Goal: Check status: Check status

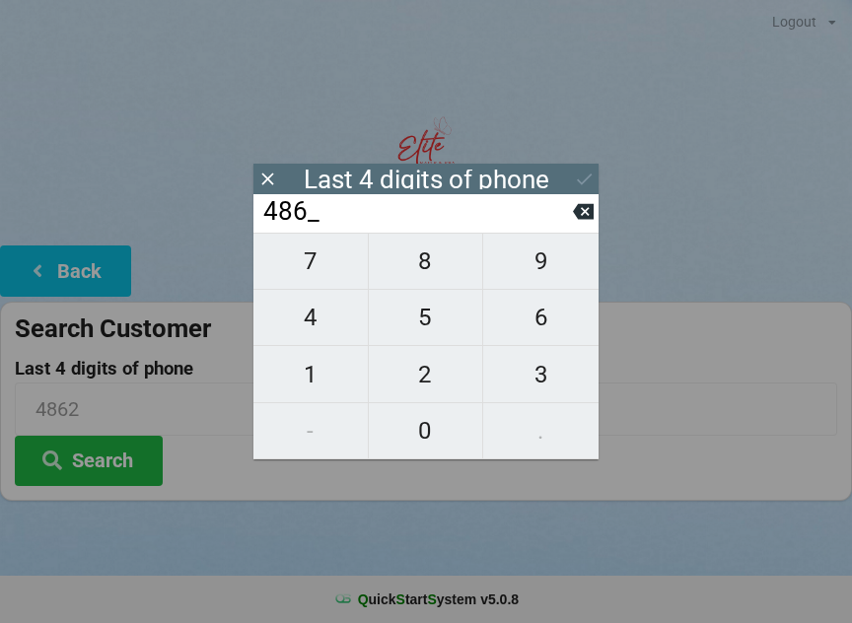
click at [587, 216] on icon at bounding box center [583, 211] width 21 height 21
click at [572, 228] on input "48__" at bounding box center [417, 212] width 312 height 32
click at [567, 228] on input "48__" at bounding box center [417, 212] width 312 height 32
click at [585, 216] on icon at bounding box center [583, 212] width 21 height 16
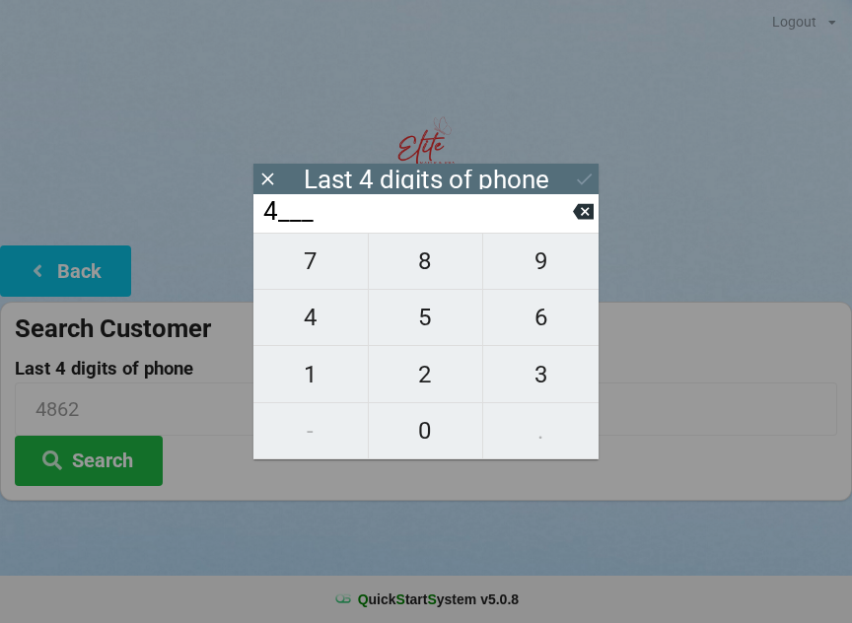
click at [581, 220] on icon at bounding box center [583, 212] width 21 height 16
type input "____"
click at [580, 220] on icon at bounding box center [583, 212] width 21 height 16
click at [428, 331] on span "5" at bounding box center [426, 317] width 114 height 41
type input "5___"
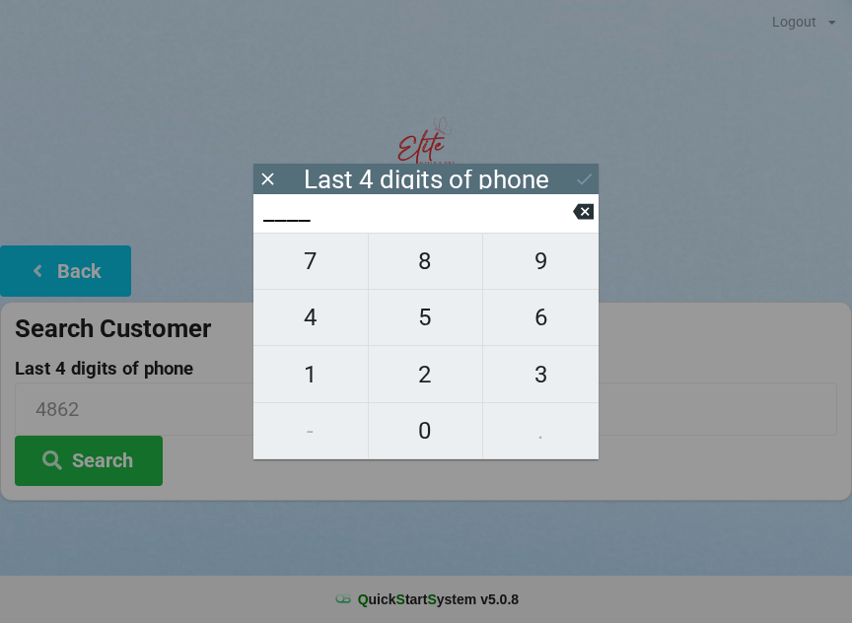
type input "5___"
click at [326, 274] on span "7" at bounding box center [310, 261] width 114 height 41
type input "57__"
click at [428, 273] on span "8" at bounding box center [426, 261] width 114 height 41
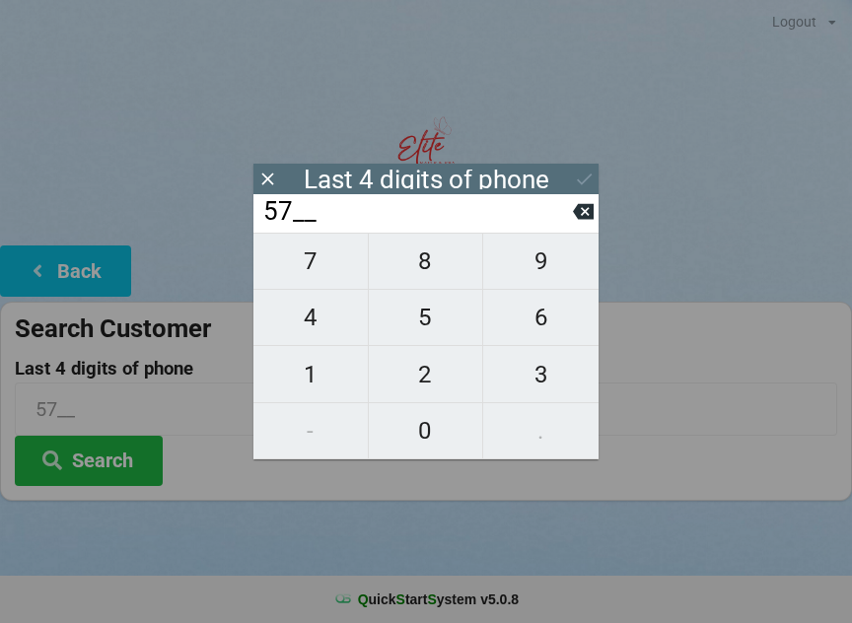
type input "578_"
click at [545, 378] on span "3" at bounding box center [540, 374] width 115 height 41
type input "5783"
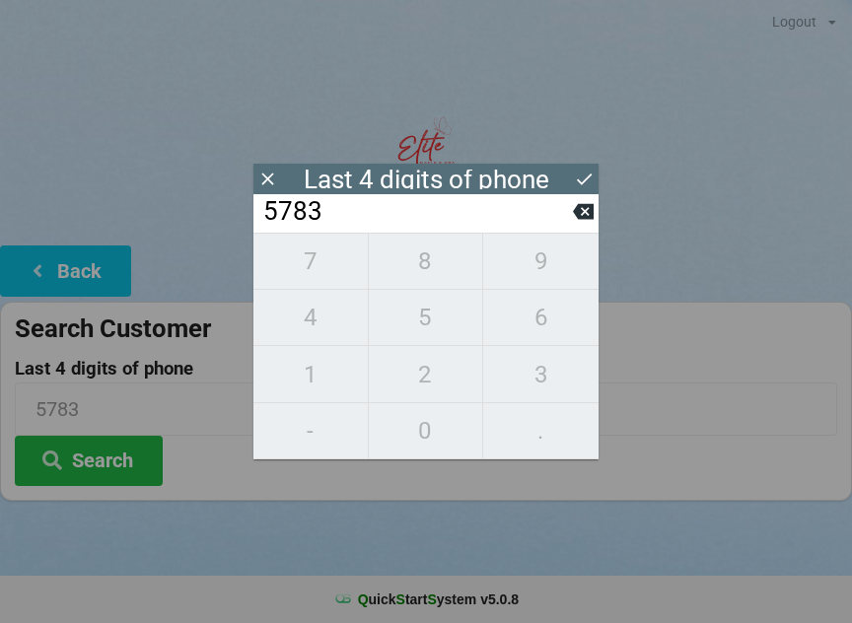
click at [111, 456] on button "Search" at bounding box center [89, 461] width 148 height 50
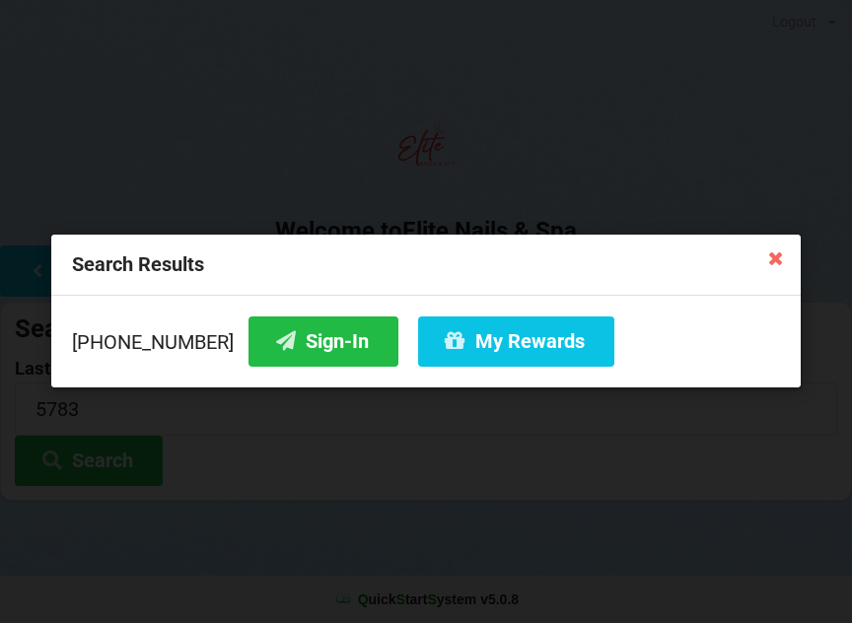
click at [294, 348] on button "Sign-In" at bounding box center [324, 342] width 150 height 50
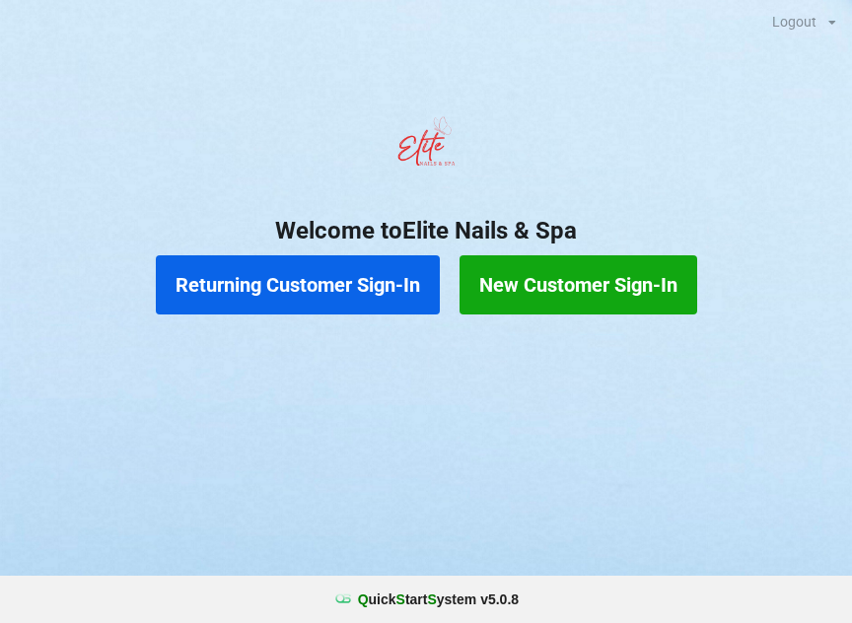
click at [324, 277] on button "Returning Customer Sign-In" at bounding box center [298, 284] width 284 height 59
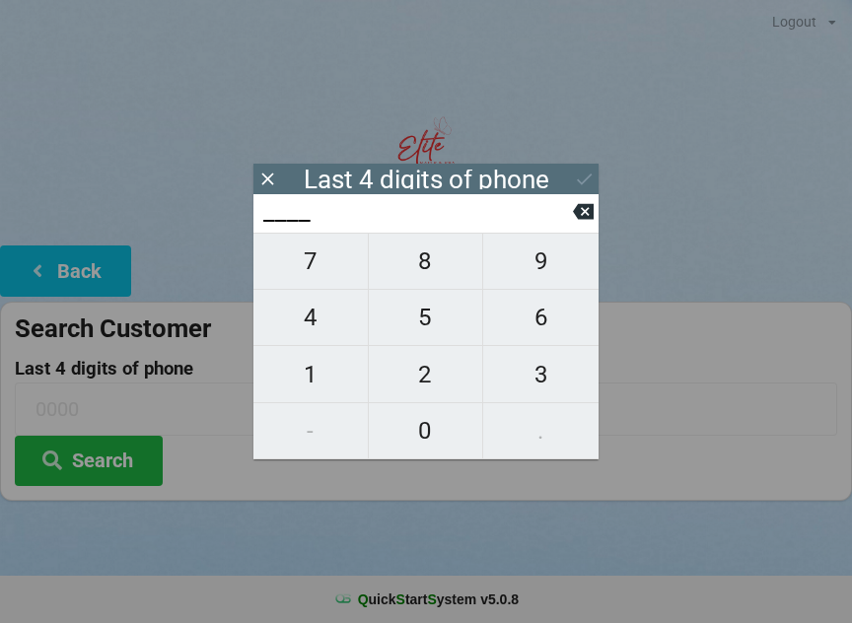
click at [446, 338] on span "5" at bounding box center [426, 317] width 114 height 41
type input "5___"
click at [321, 270] on span "7" at bounding box center [310, 261] width 114 height 41
type input "57__"
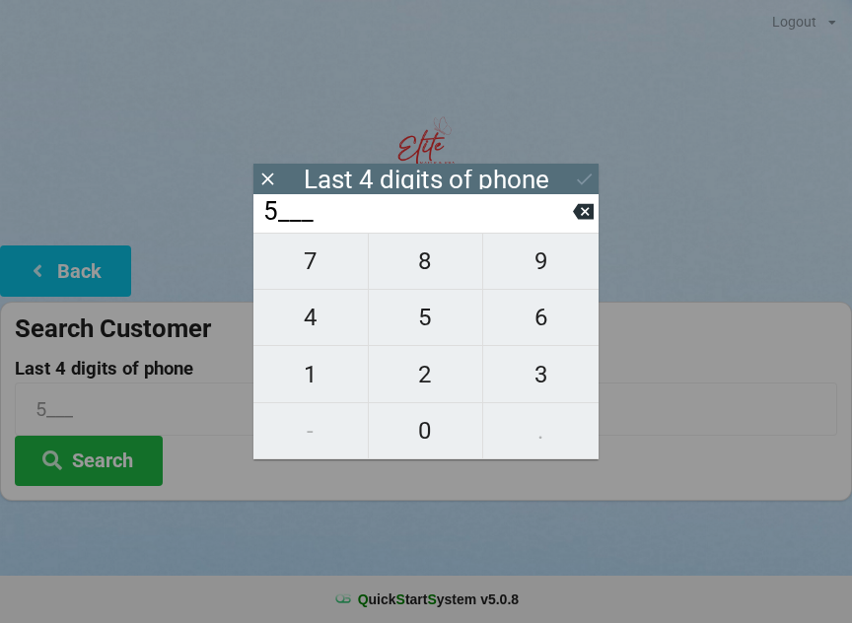
type input "57__"
click at [431, 280] on span "8" at bounding box center [426, 261] width 114 height 41
type input "578_"
click at [547, 384] on span "3" at bounding box center [540, 374] width 115 height 41
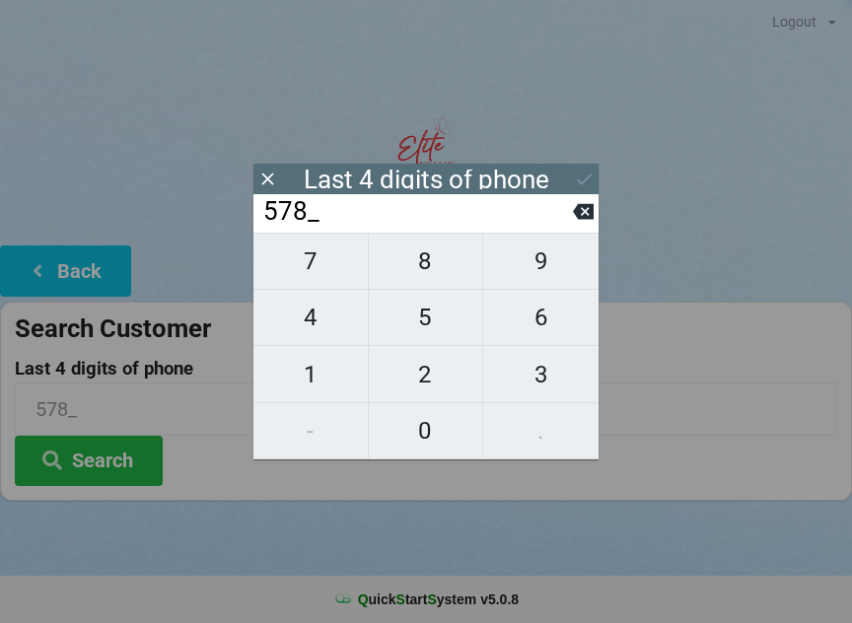
type input "5783"
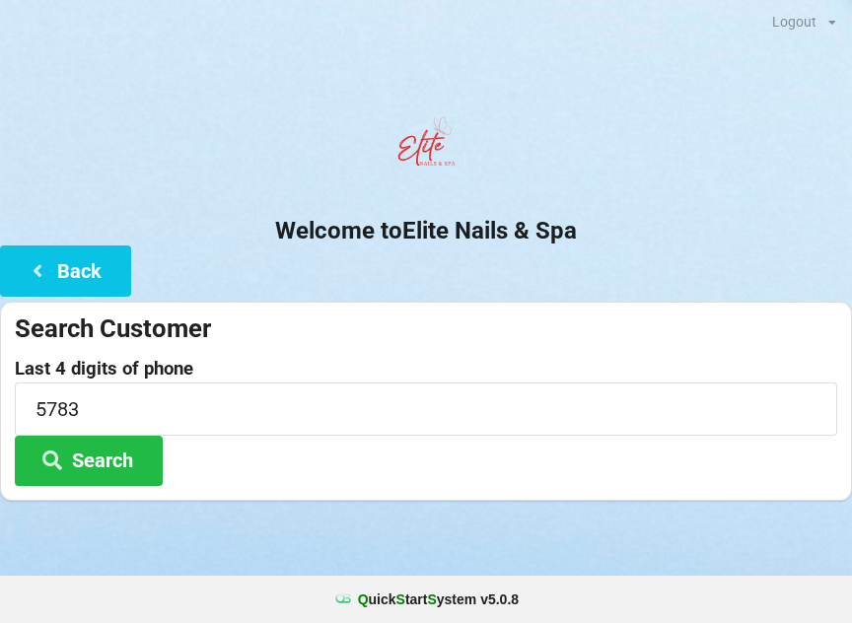
click at [91, 462] on button "Search" at bounding box center [89, 461] width 148 height 50
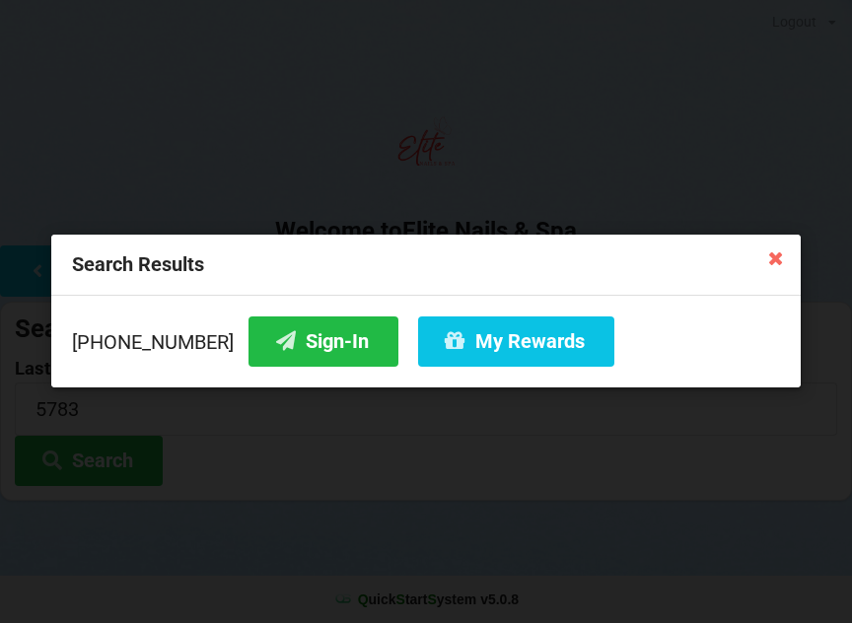
click at [289, 352] on button "Sign-In" at bounding box center [324, 342] width 150 height 50
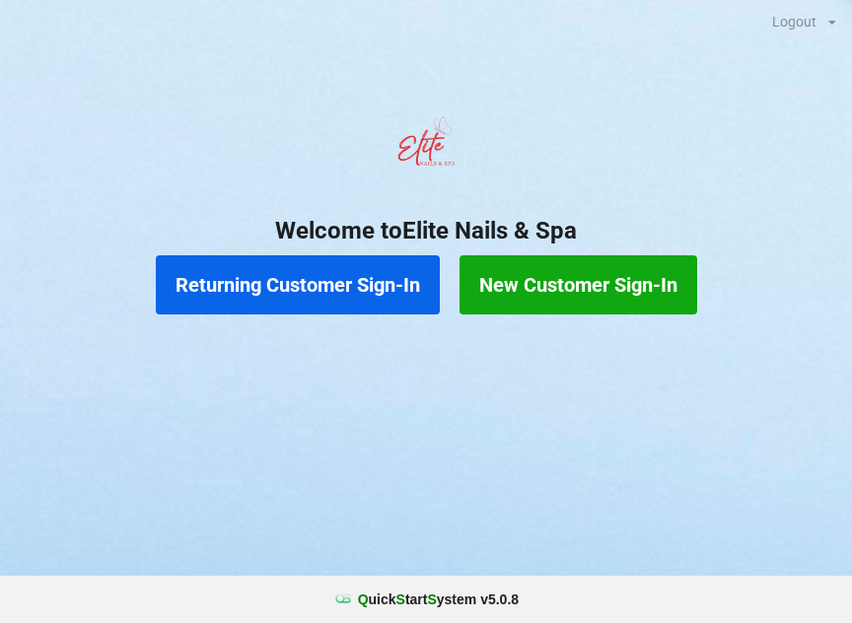
click at [286, 299] on button "Returning Customer Sign-In" at bounding box center [298, 284] width 284 height 59
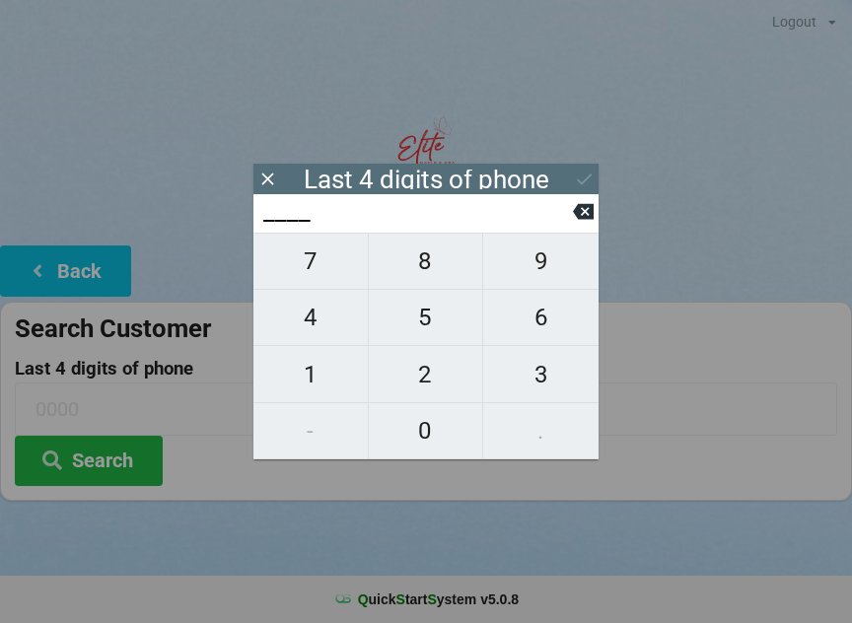
click at [328, 332] on span "4" at bounding box center [310, 317] width 114 height 41
type input "4___"
click at [415, 436] on span "0" at bounding box center [426, 430] width 114 height 41
type input "40__"
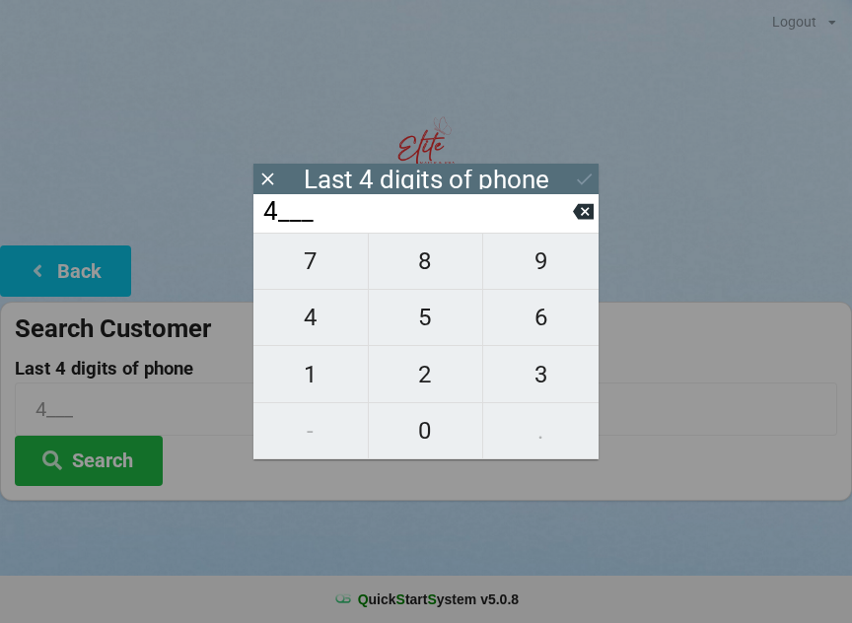
type input "40__"
click at [306, 276] on span "7" at bounding box center [310, 261] width 114 height 41
type input "407_"
click at [315, 331] on span "4" at bounding box center [310, 317] width 114 height 41
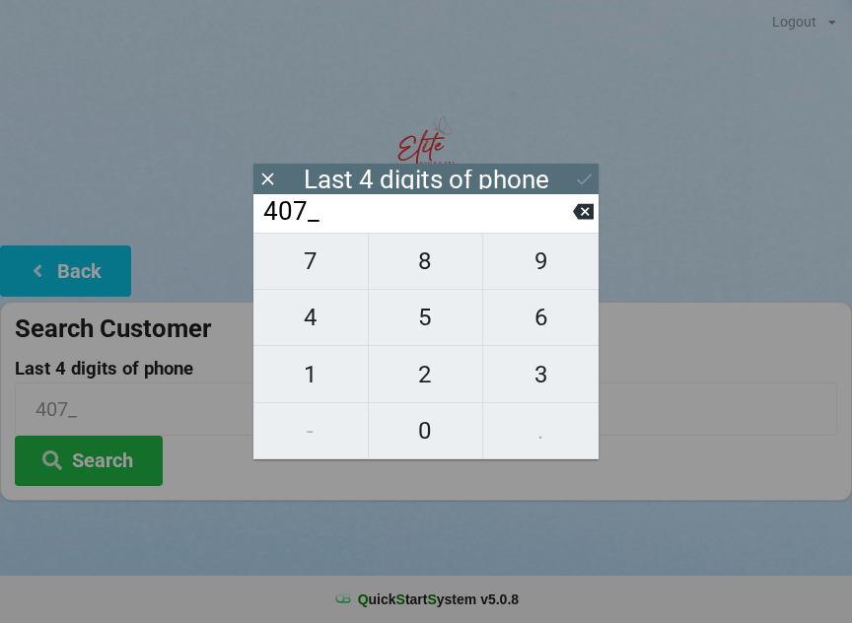
type input "4074"
click at [425, 326] on div "7 8 9 4 5 6 1 2 3 - 0 ." at bounding box center [425, 346] width 345 height 227
click at [578, 216] on icon at bounding box center [583, 212] width 21 height 16
click at [576, 222] on icon at bounding box center [583, 211] width 21 height 21
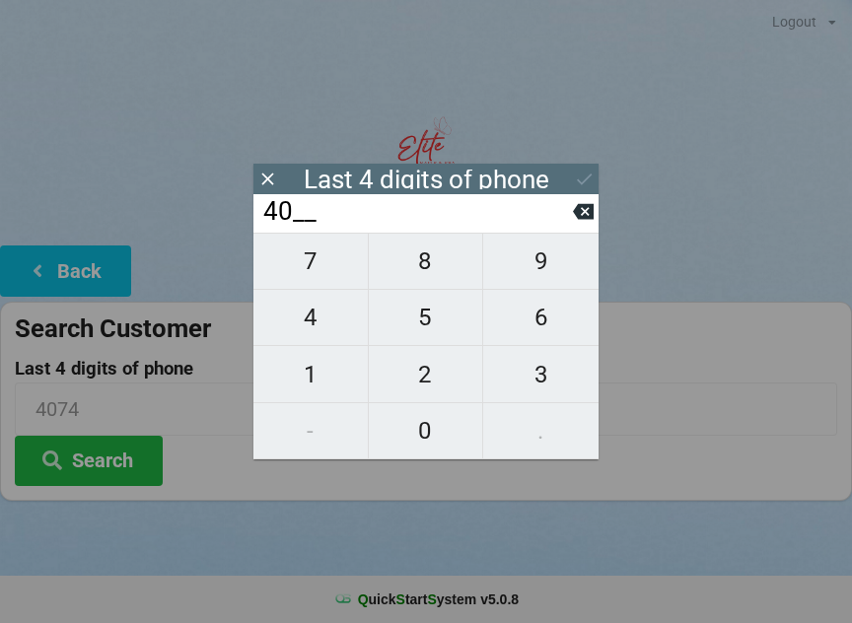
click at [576, 222] on icon at bounding box center [583, 211] width 21 height 21
click at [579, 216] on icon at bounding box center [583, 212] width 21 height 16
click at [331, 328] on span "4" at bounding box center [310, 317] width 114 height 41
type input "4___"
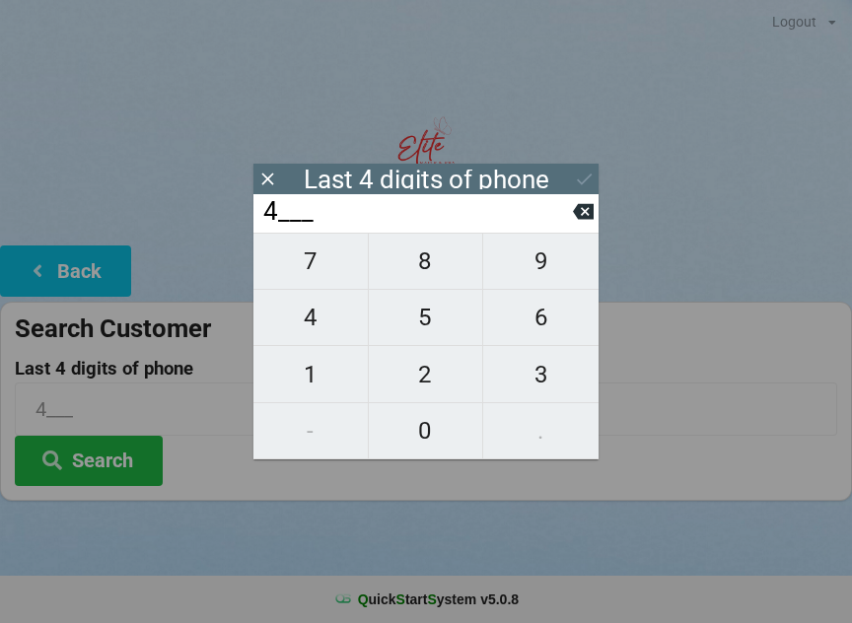
click at [537, 378] on span "3" at bounding box center [540, 374] width 115 height 41
type input "43__"
click at [540, 264] on span "9" at bounding box center [540, 261] width 115 height 41
type input "439_"
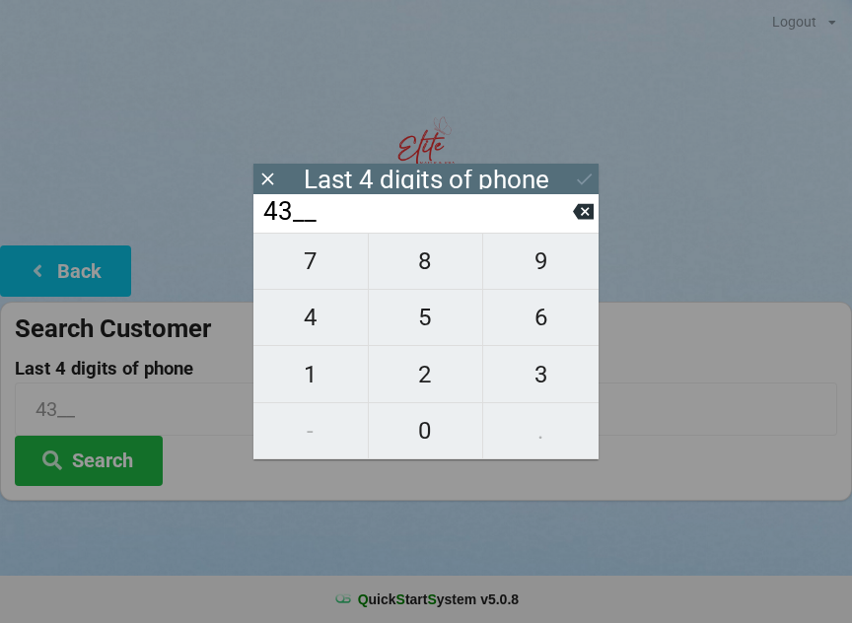
type input "439_"
click at [318, 383] on span "1" at bounding box center [310, 374] width 114 height 41
type input "4391"
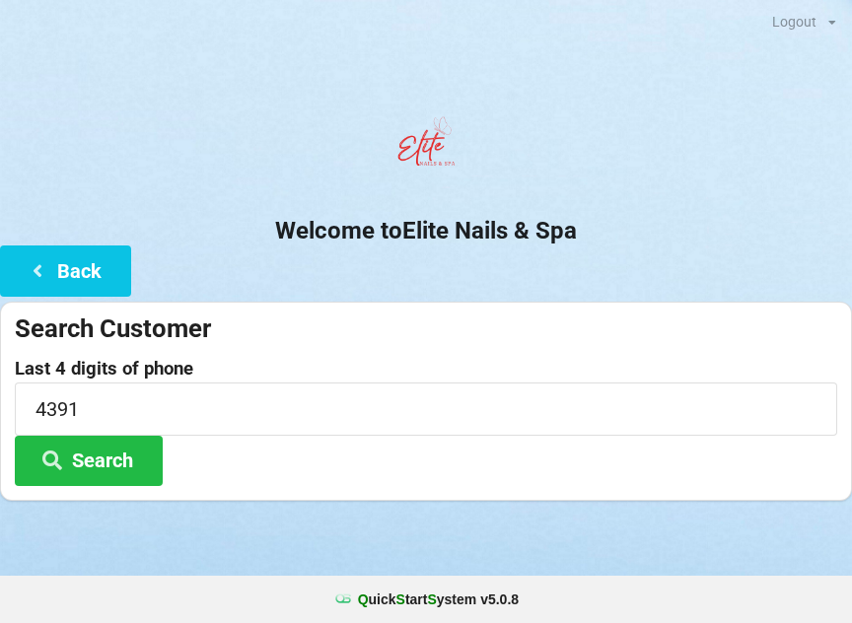
click at [707, 458] on div "Last 4 digits of phone 4391 Search" at bounding box center [426, 422] width 823 height 127
click at [67, 404] on input "4391" at bounding box center [426, 409] width 823 height 52
click at [106, 464] on button "Search" at bounding box center [89, 461] width 148 height 50
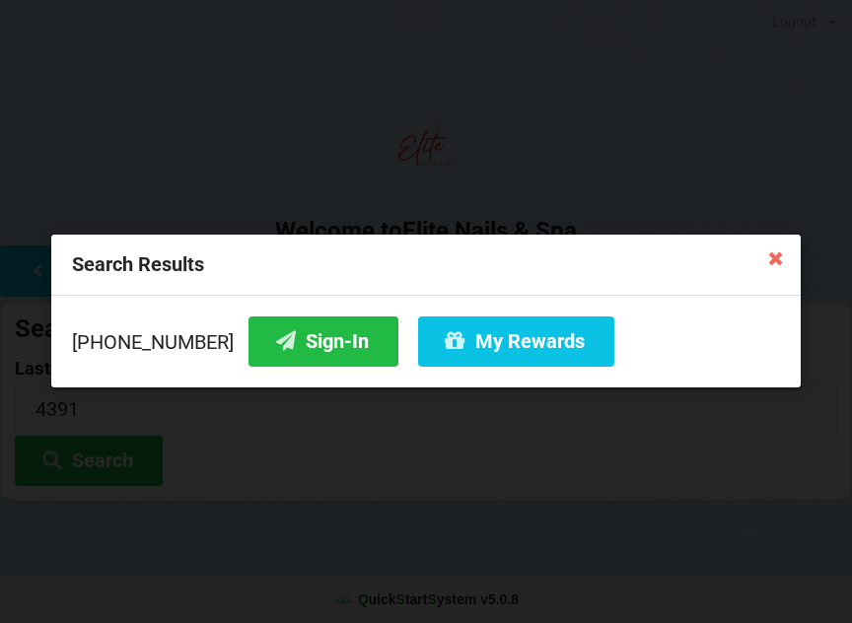
click at [284, 345] on button "Sign-In" at bounding box center [324, 342] width 150 height 50
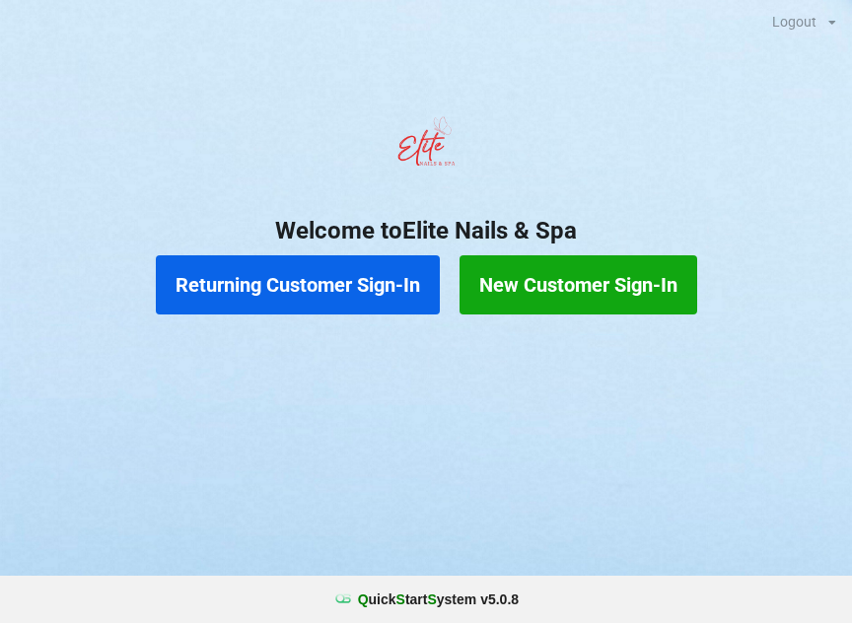
click at [328, 286] on button "Returning Customer Sign-In" at bounding box center [298, 284] width 284 height 59
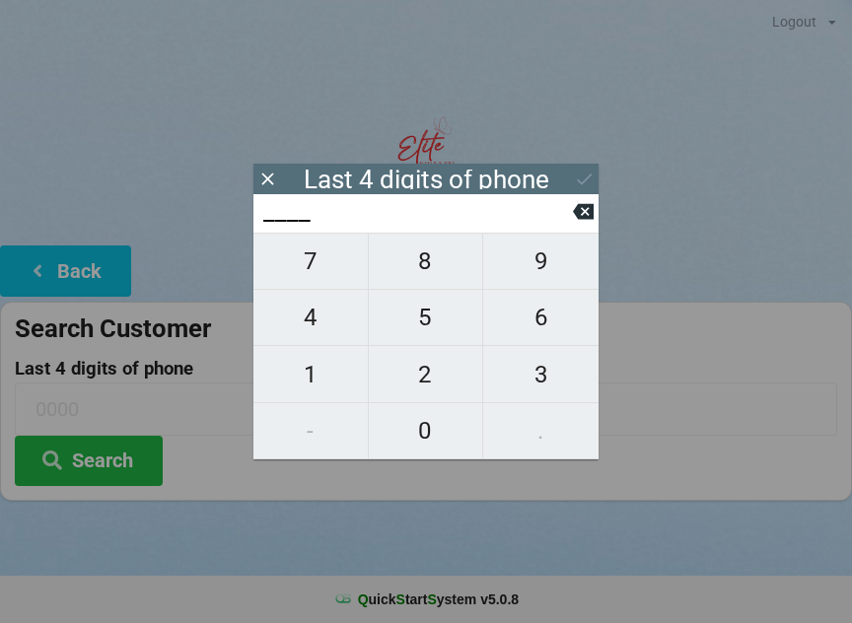
click at [422, 438] on span "0" at bounding box center [426, 430] width 114 height 41
type input "0___"
click at [317, 323] on span "4" at bounding box center [310, 317] width 114 height 41
type input "04__"
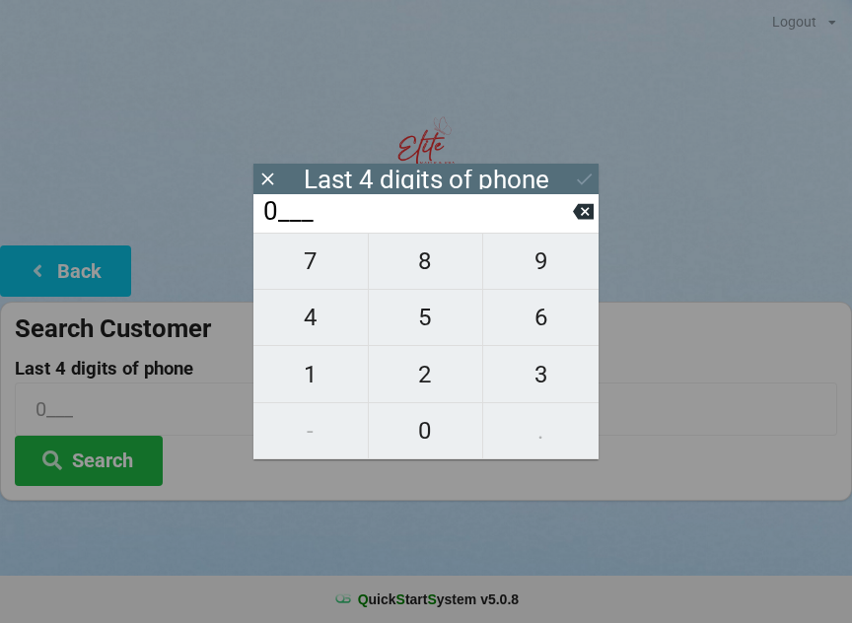
type input "04__"
click at [568, 222] on input "04__" at bounding box center [417, 212] width 312 height 32
click at [578, 220] on icon at bounding box center [583, 212] width 21 height 16
click at [573, 213] on icon at bounding box center [583, 211] width 21 height 21
click at [425, 443] on span "0" at bounding box center [426, 430] width 114 height 41
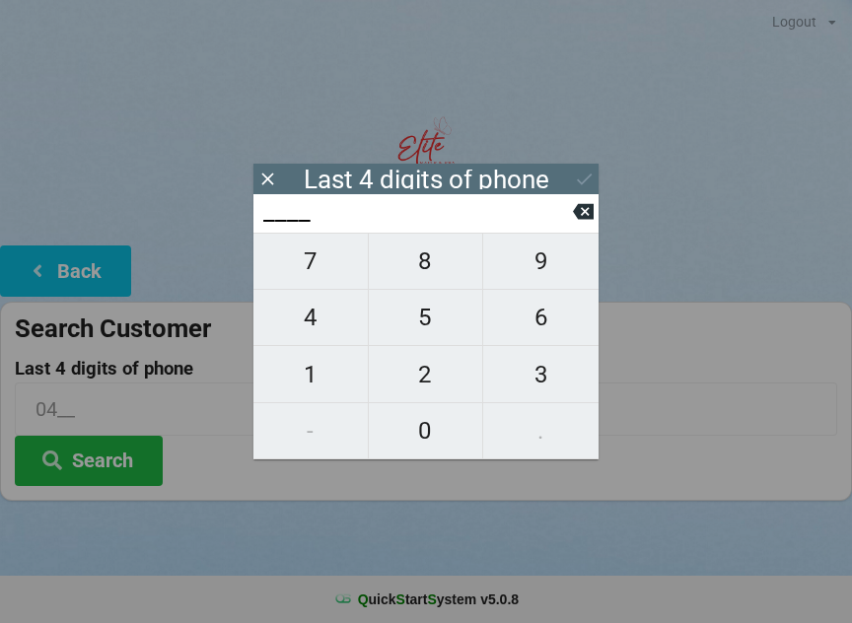
type input "0___"
click at [423, 389] on span "2" at bounding box center [426, 374] width 114 height 41
type input "02__"
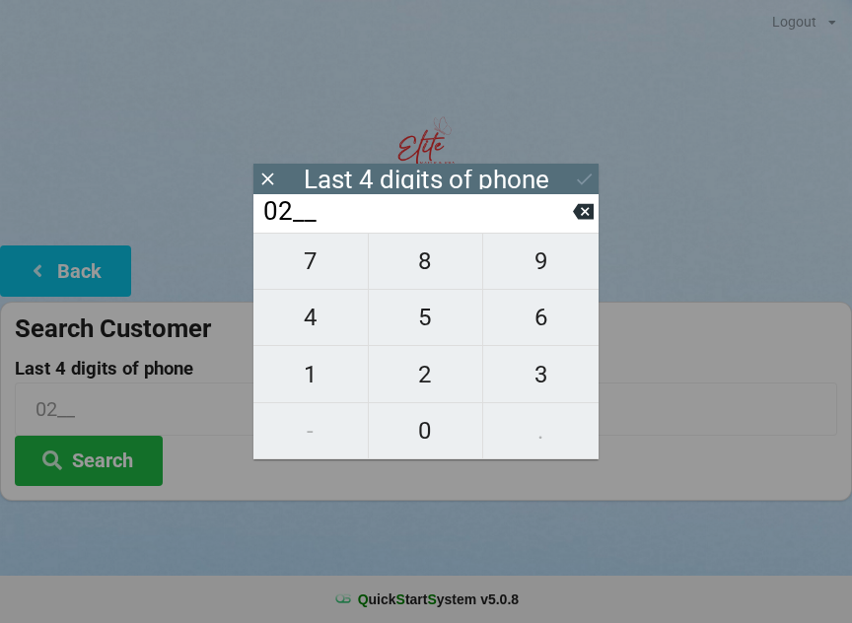
click at [316, 383] on span "1" at bounding box center [310, 374] width 114 height 41
type input "021_"
click at [308, 325] on span "4" at bounding box center [310, 317] width 114 height 41
type input "0214"
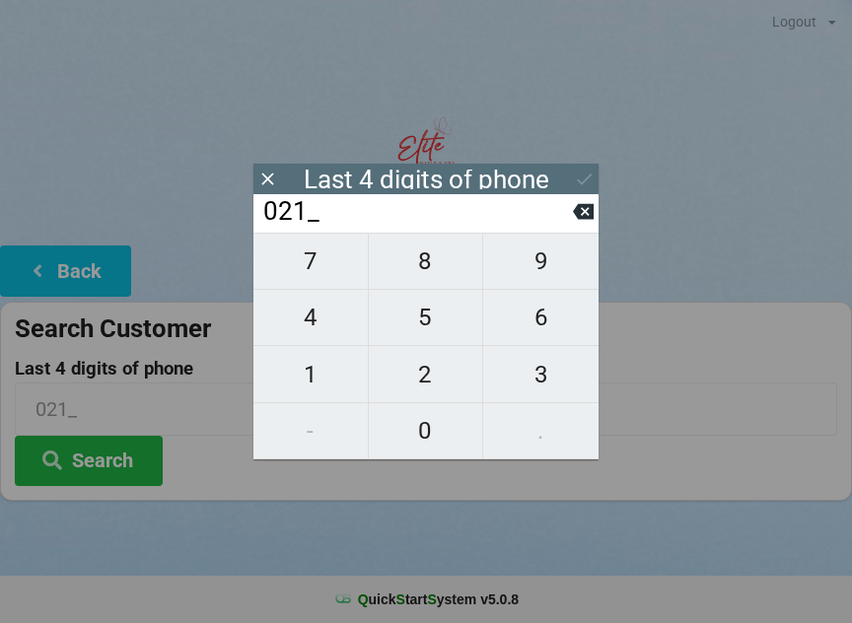
type input "0214"
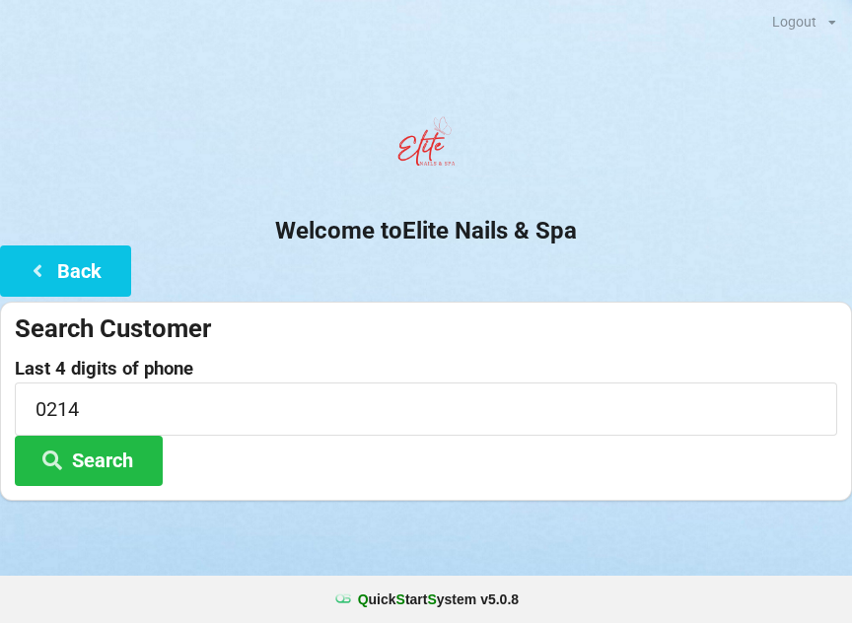
click at [681, 204] on center "Welcome to Elite Nails & Spa" at bounding box center [426, 177] width 852 height 138
click at [107, 456] on button "Search" at bounding box center [89, 461] width 148 height 50
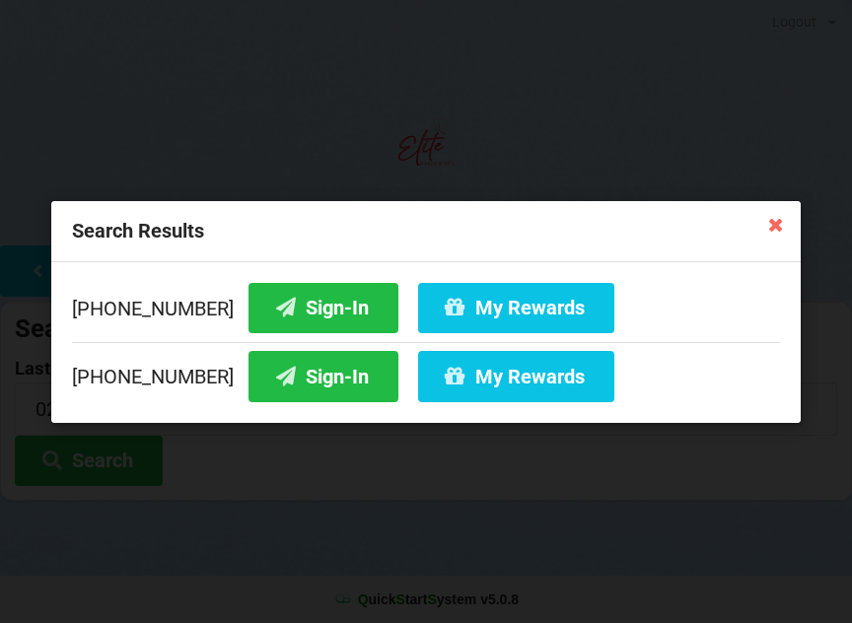
click at [292, 385] on button "Sign-In" at bounding box center [324, 376] width 150 height 50
